Goal: Answer question/provide support: Share knowledge or assist other users

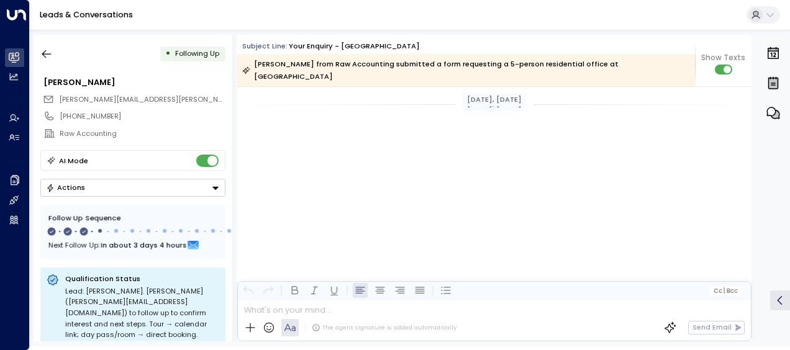
scroll to position [814, 0]
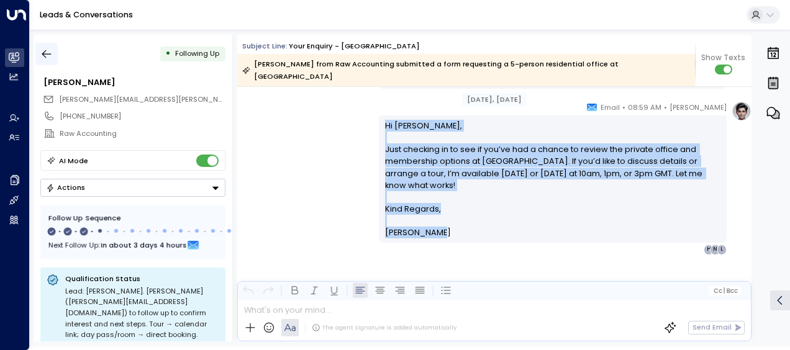
click at [46, 50] on icon "button" at bounding box center [46, 54] width 12 height 12
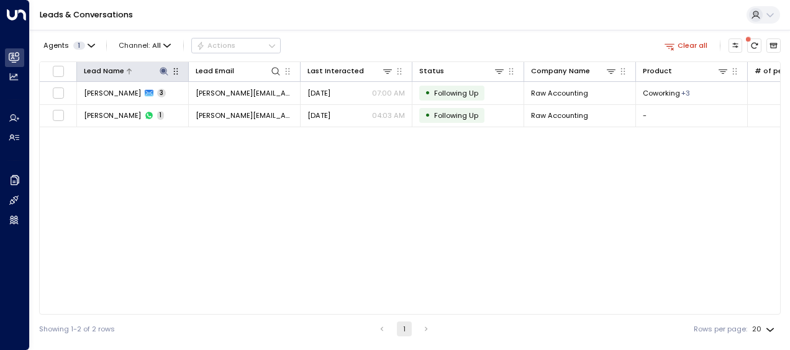
click at [163, 69] on icon at bounding box center [164, 71] width 8 height 8
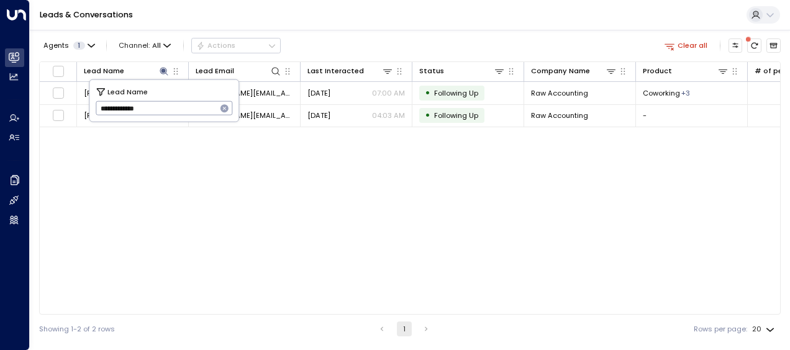
drag, startPoint x: 99, startPoint y: 106, endPoint x: 162, endPoint y: 106, distance: 63.4
click at [162, 106] on input "**********" at bounding box center [156, 108] width 121 height 21
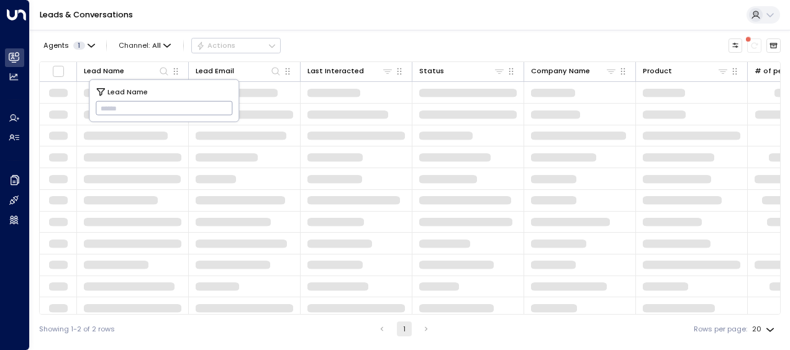
click at [103, 107] on input "text" at bounding box center [164, 108] width 137 height 21
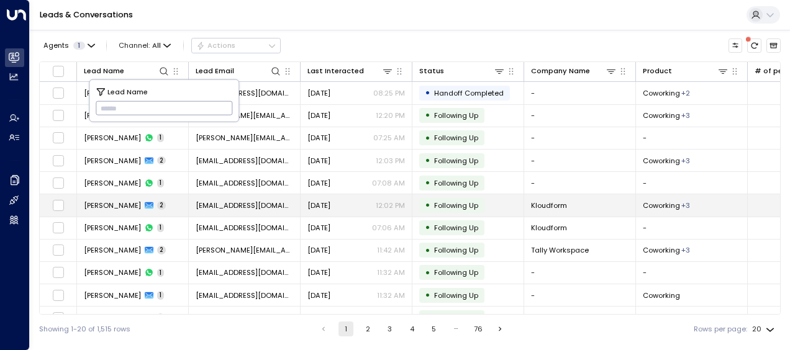
type input "**********"
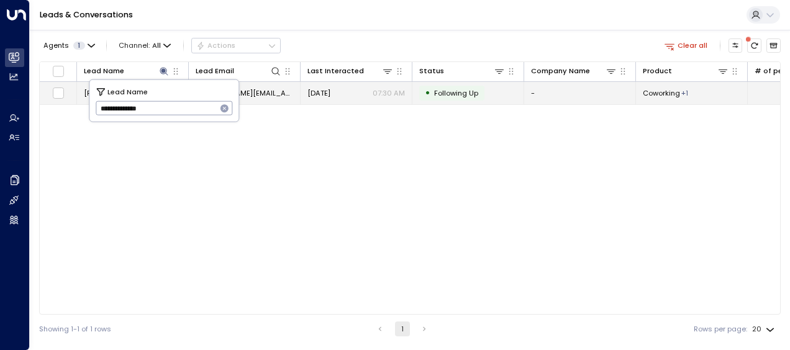
click at [327, 92] on span "[DATE]" at bounding box center [319, 93] width 23 height 10
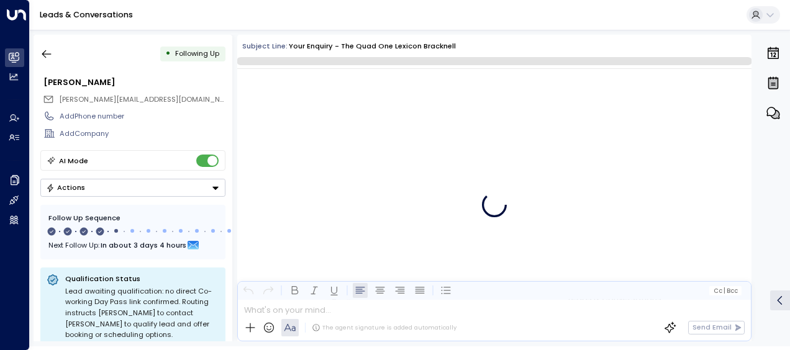
scroll to position [1408, 0]
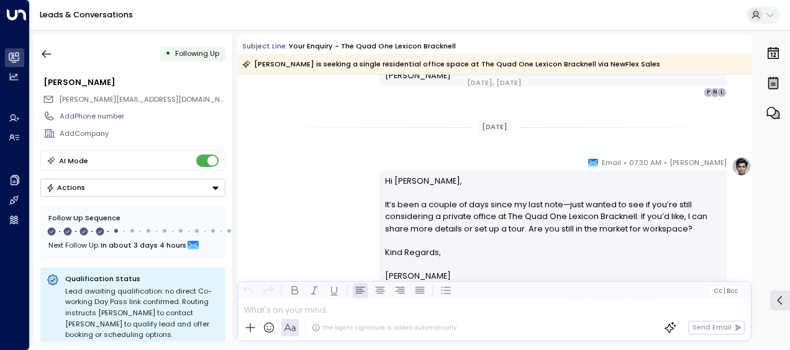
scroll to position [1057, 0]
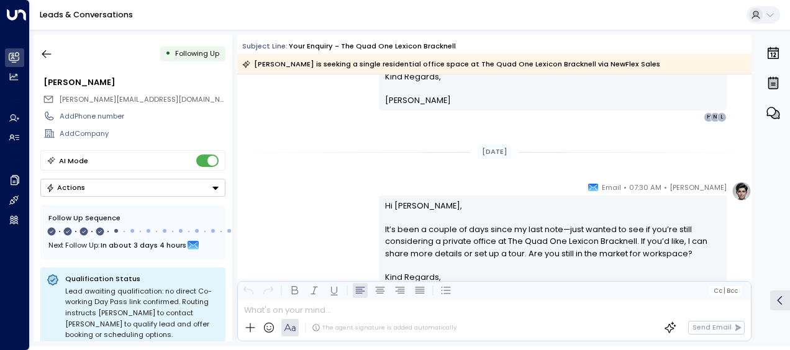
click at [337, 193] on div "[PERSON_NAME] • 07:30 AM • Email Hi [PERSON_NAME], It’s been a couple of days s…" at bounding box center [494, 252] width 514 height 142
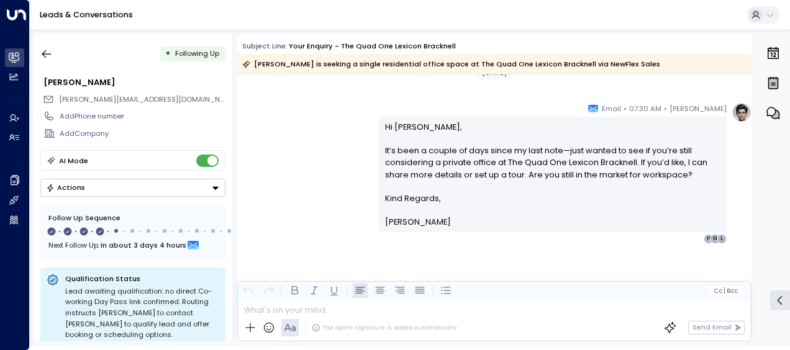
scroll to position [1138, 0]
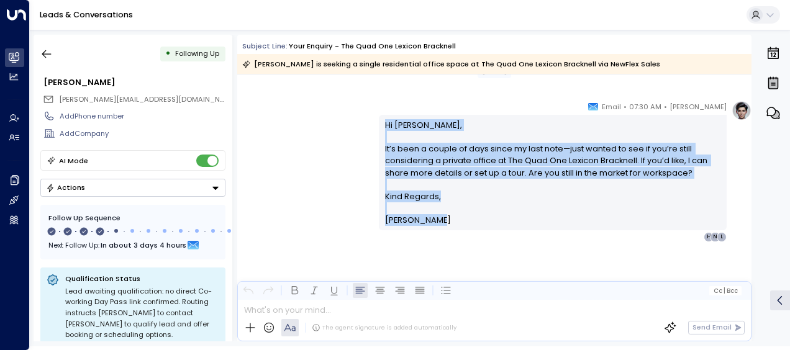
drag, startPoint x: 383, startPoint y: 124, endPoint x: 457, endPoint y: 225, distance: 125.3
click at [457, 225] on div "Hi [PERSON_NAME], It’s been a couple of days since my last note—just wanted to …" at bounding box center [553, 172] width 336 height 107
copy div "Hi [PERSON_NAME], It’s been a couple of days since my last note—just wanted to …"
